Goal: Use online tool/utility: Utilize a website feature to perform a specific function

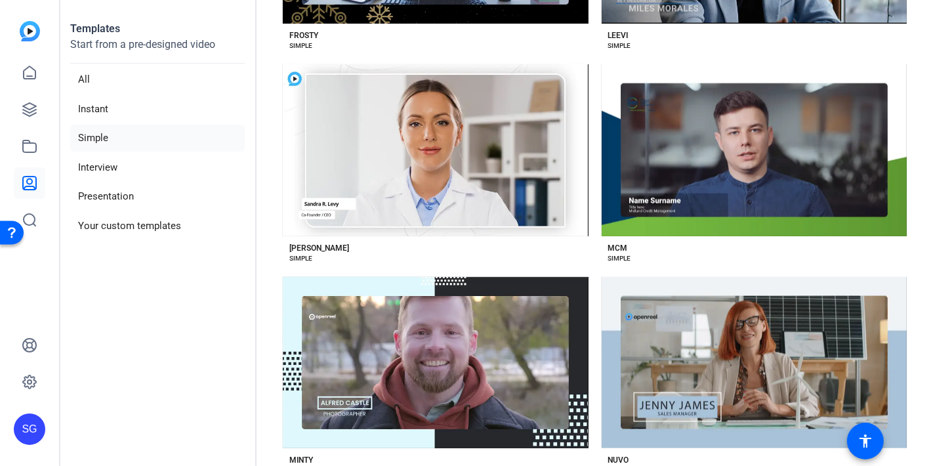
scroll to position [1750, 0]
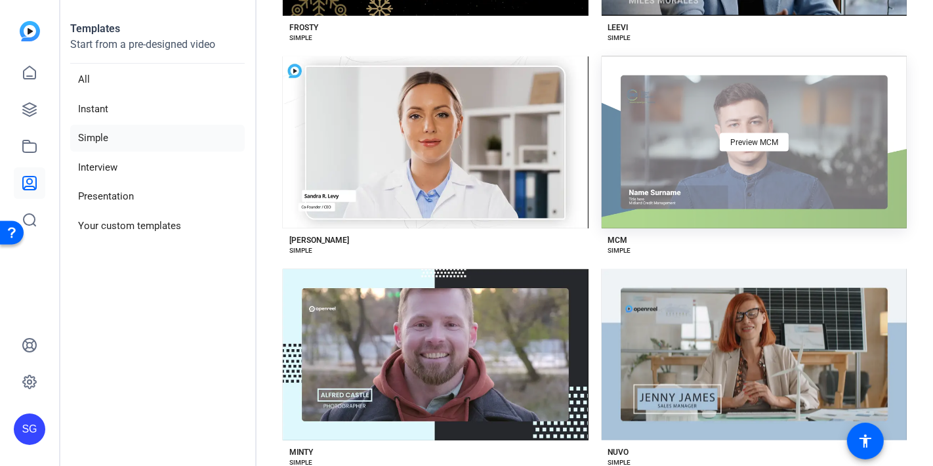
click at [658, 115] on div "Preview MCM" at bounding box center [755, 142] width 306 height 172
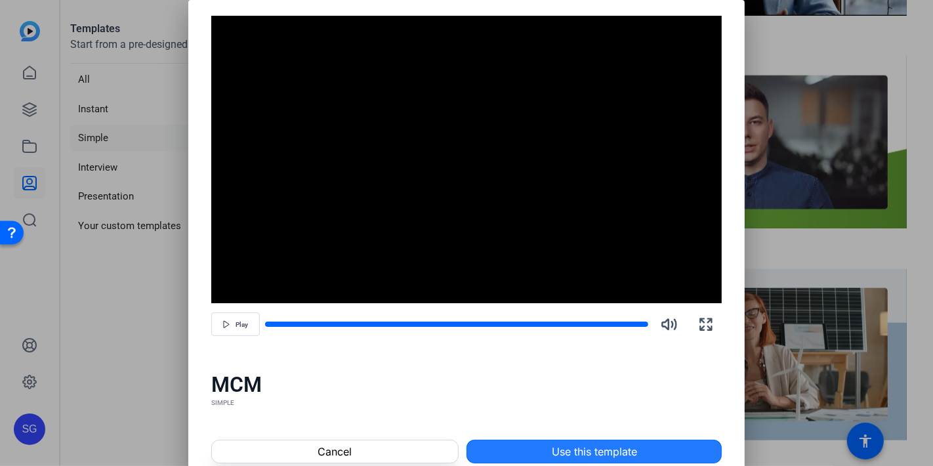
click at [553, 447] on span "Use this template" at bounding box center [594, 452] width 85 height 16
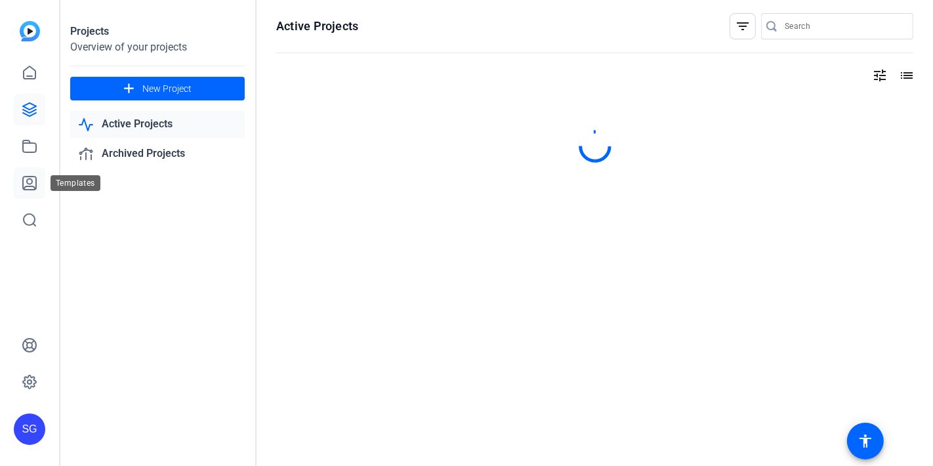
click at [30, 187] on icon at bounding box center [30, 183] width 16 height 16
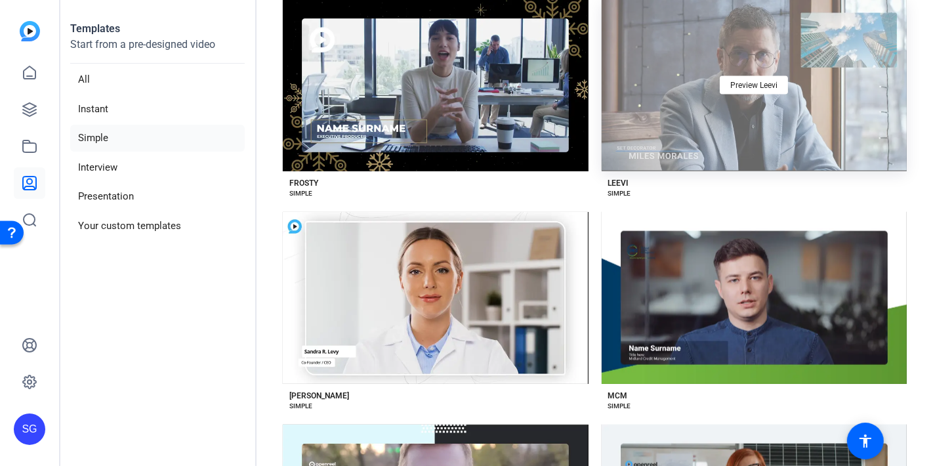
scroll to position [1677, 0]
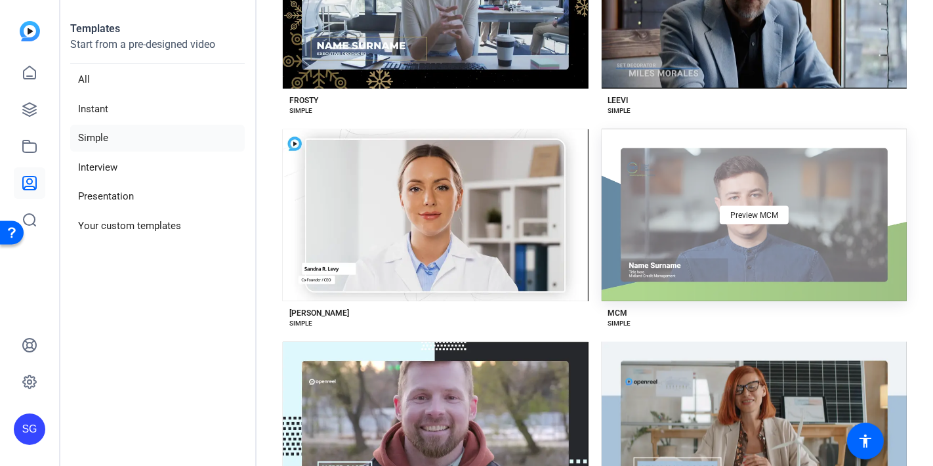
click at [811, 196] on div "Preview MCM" at bounding box center [755, 215] width 306 height 172
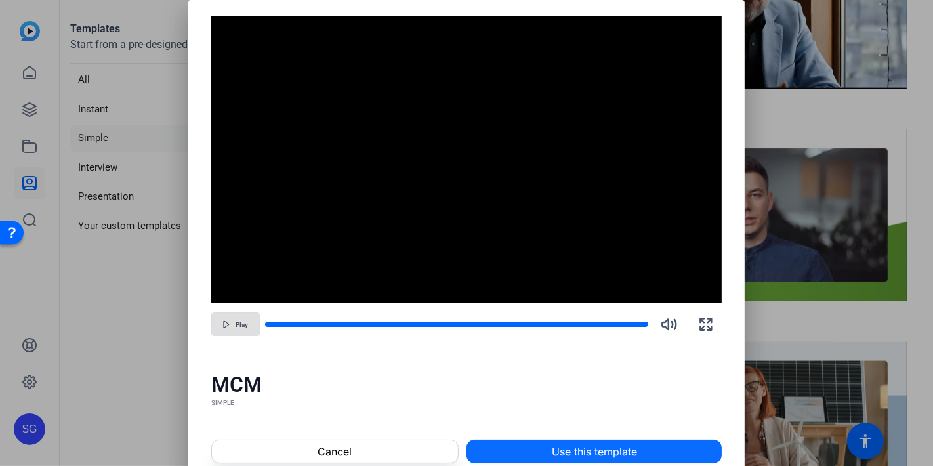
click at [619, 452] on span "Use this template" at bounding box center [594, 452] width 85 height 16
